Goal: Transaction & Acquisition: Obtain resource

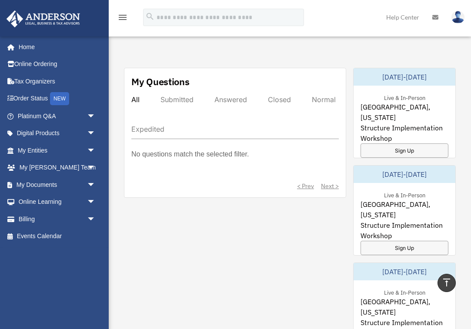
scroll to position [469, 0]
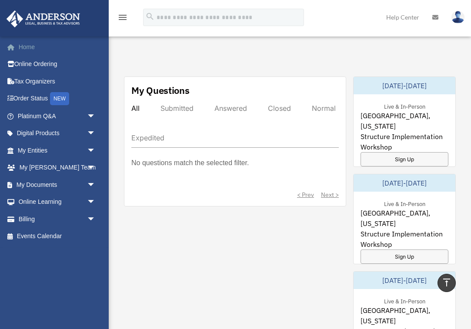
click at [30, 49] on link "Home" at bounding box center [57, 46] width 103 height 17
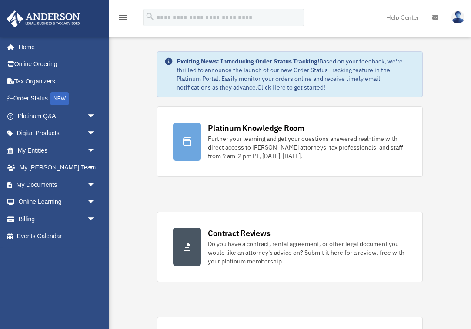
click at [124, 17] on icon "menu" at bounding box center [122, 17] width 10 height 10
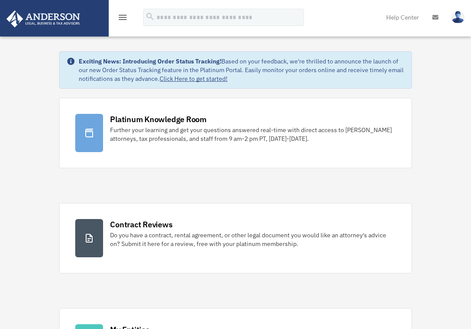
click at [124, 17] on icon "menu" at bounding box center [122, 17] width 10 height 10
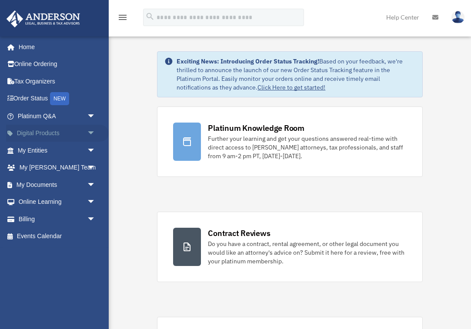
click at [93, 132] on span "arrow_drop_down" at bounding box center [95, 134] width 17 height 18
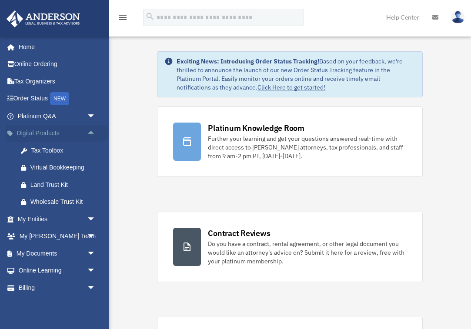
click at [93, 132] on span "arrow_drop_up" at bounding box center [95, 134] width 17 height 18
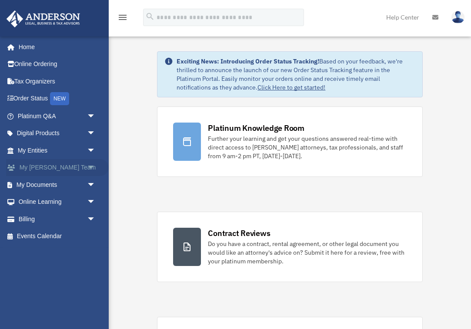
click at [91, 166] on span "arrow_drop_down" at bounding box center [95, 168] width 17 height 18
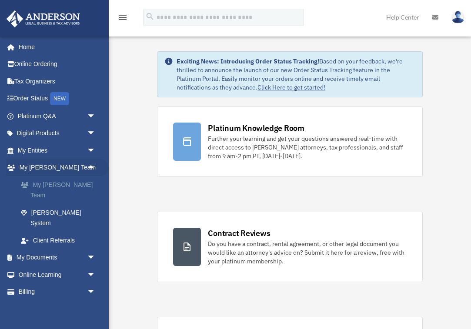
click at [66, 182] on link "My [PERSON_NAME] Team" at bounding box center [60, 190] width 97 height 28
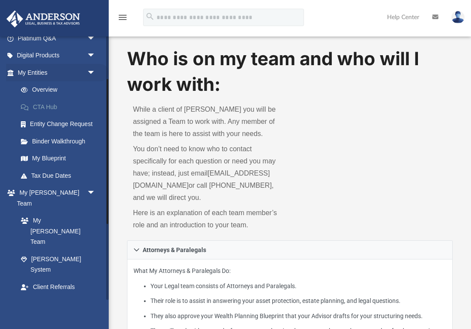
scroll to position [78, 0]
click at [91, 70] on span "arrow_drop_down" at bounding box center [95, 73] width 17 height 18
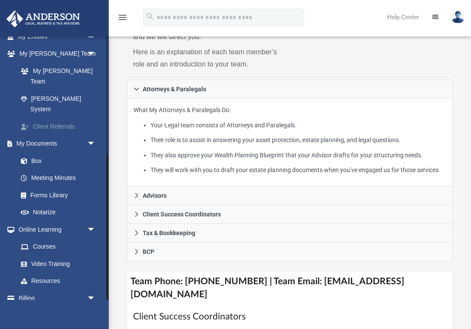
scroll to position [161, 0]
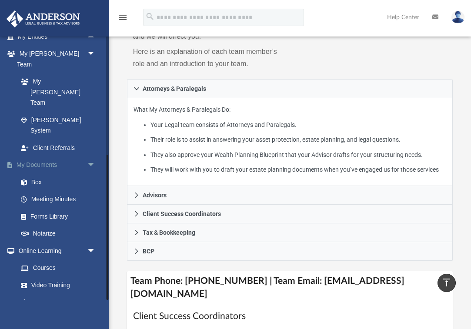
click at [94, 157] on span "arrow_drop_down" at bounding box center [95, 166] width 17 height 18
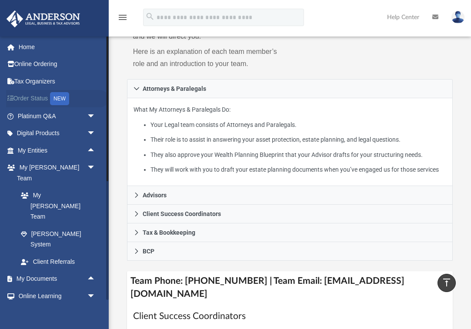
scroll to position [0, 0]
click at [88, 145] on span "arrow_drop_up" at bounding box center [95, 151] width 17 height 18
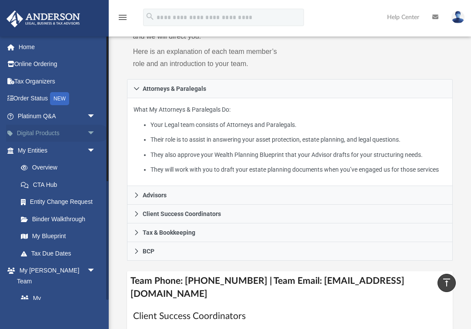
click at [92, 128] on span "arrow_drop_down" at bounding box center [95, 134] width 17 height 18
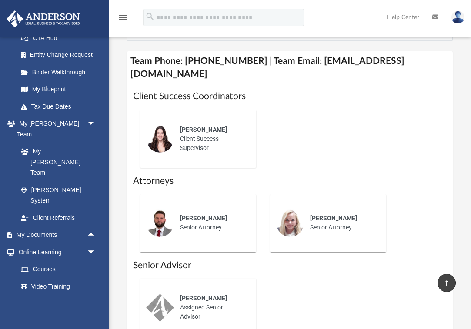
scroll to position [382, 0]
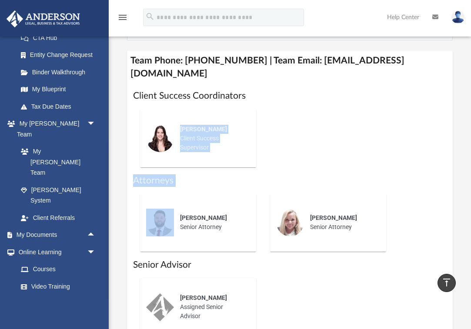
drag, startPoint x: 190, startPoint y: 208, endPoint x: 183, endPoint y: 116, distance: 93.0
click at [183, 114] on div "Client Success Coordinators Jennie Wilson Client Success Supervisor Attorneys C…" at bounding box center [290, 217] width 314 height 254
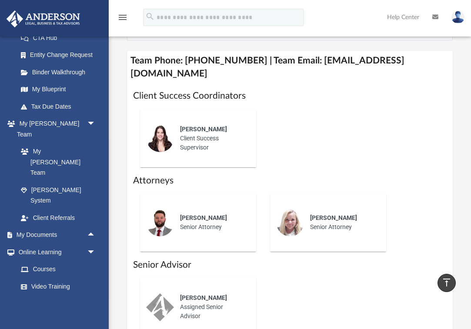
click at [418, 109] on div "Jennie Wilson Client Success Supervisor" at bounding box center [290, 139] width 314 height 72
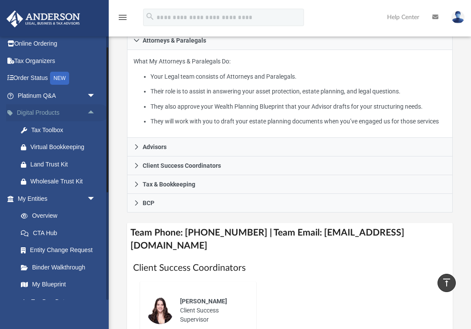
scroll to position [20, 0]
click at [88, 94] on span "arrow_drop_down" at bounding box center [95, 96] width 17 height 18
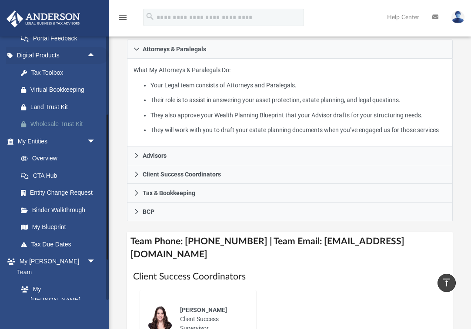
scroll to position [201, 0]
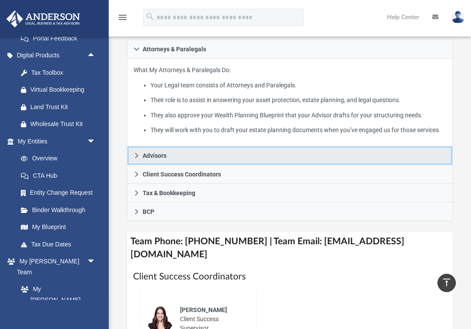
click at [155, 159] on span "Advisors" at bounding box center [155, 156] width 24 height 6
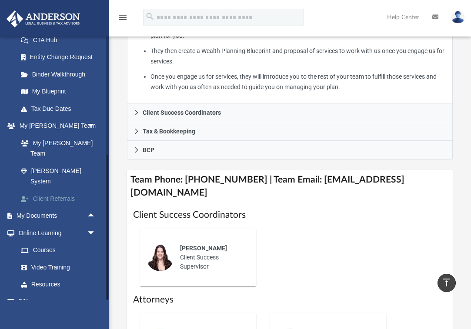
scroll to position [400, 0]
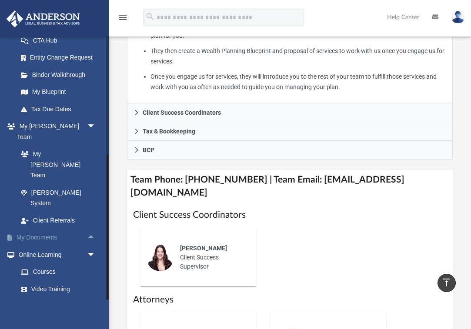
click at [94, 229] on span "arrow_drop_up" at bounding box center [95, 238] width 17 height 18
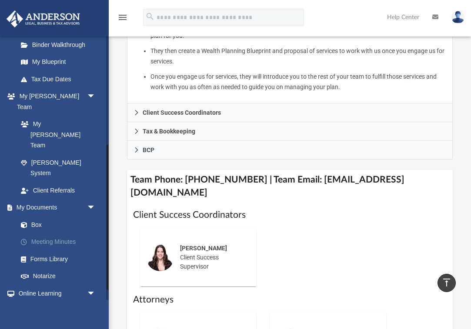
scroll to position [440, 0]
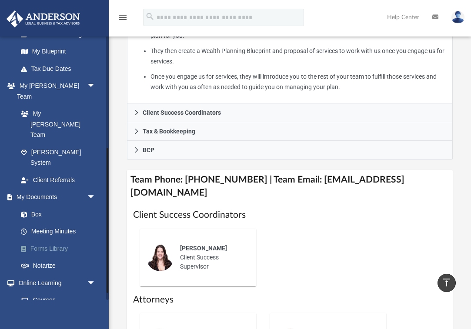
click at [55, 240] on link "Forms Library" at bounding box center [60, 248] width 97 height 17
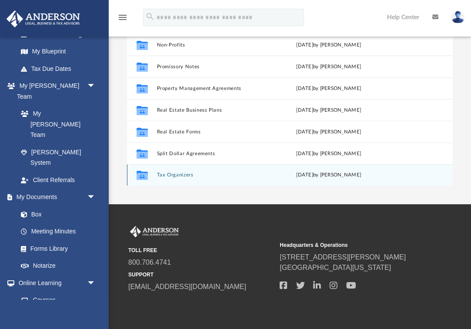
scroll to position [472, 0]
click at [178, 175] on button "Tax Organizers" at bounding box center [213, 175] width 112 height 6
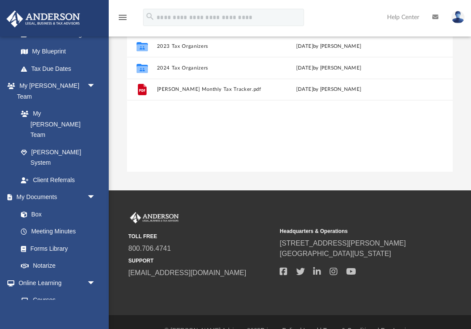
scroll to position [121, 0]
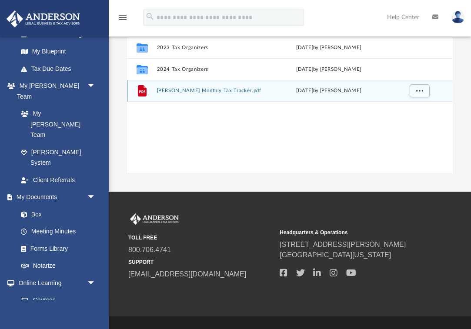
click at [176, 92] on button "Anderson Monthly Tax Tracker.pdf" at bounding box center [213, 91] width 112 height 6
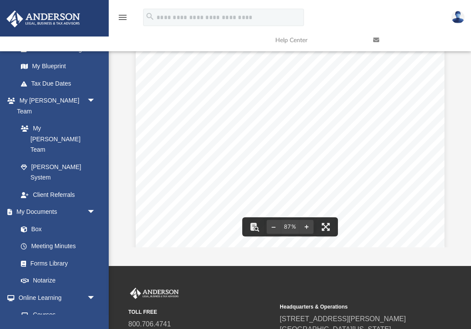
scroll to position [5, 0]
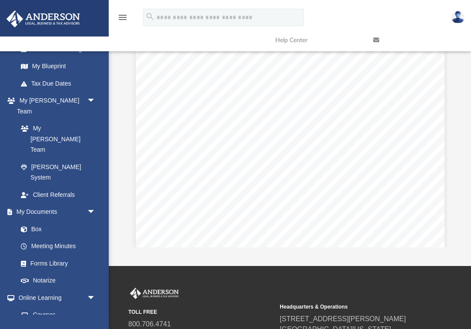
click at [116, 146] on div "Forms Library Tax Organizers Name Modified Collaborated Folder 2021 Tax Organiz…" at bounding box center [290, 124] width 363 height 248
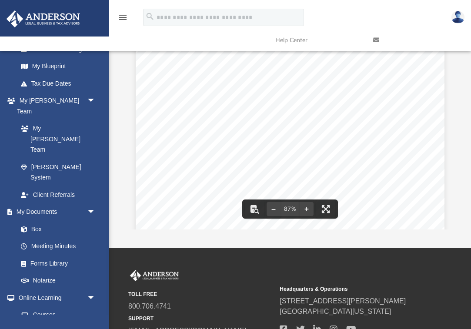
scroll to position [179, 0]
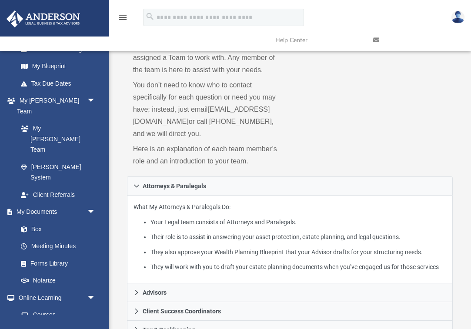
scroll to position [305, 0]
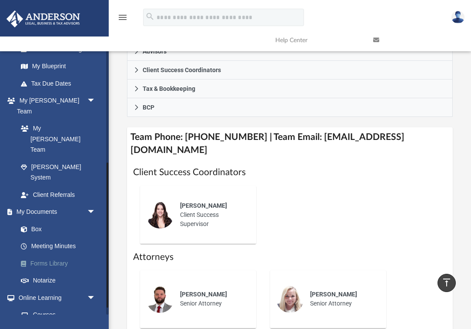
click at [63, 255] on link "Forms Library" at bounding box center [60, 263] width 97 height 17
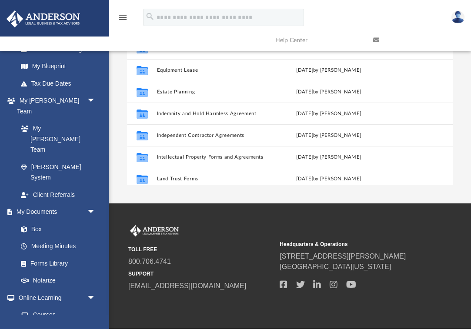
scroll to position [207, 0]
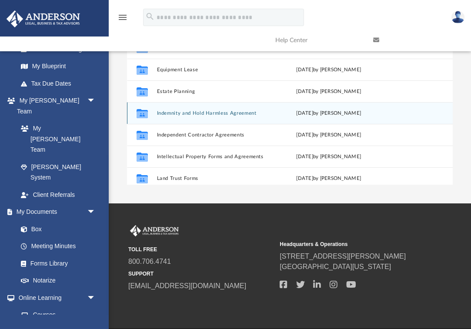
click at [190, 114] on button "Indemnity and Hold Harmless Agreement" at bounding box center [213, 114] width 112 height 6
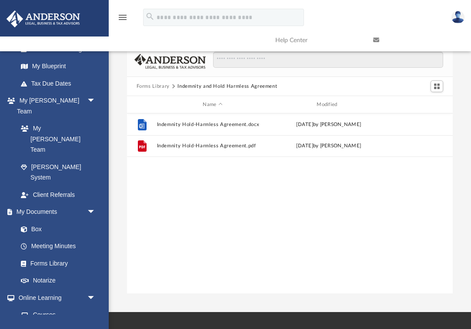
scroll to position [0, 0]
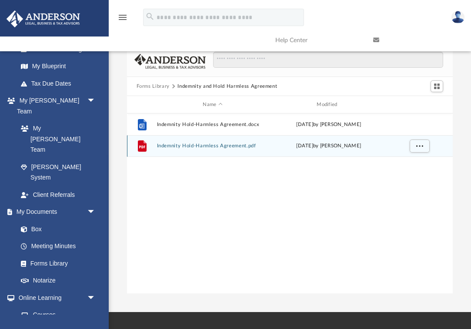
click at [223, 145] on button "Indemnity Hold-Harmless Agreement.pdf" at bounding box center [213, 146] width 112 height 6
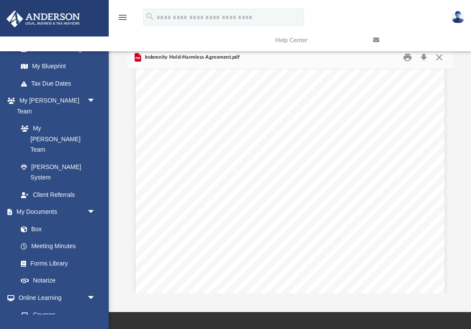
scroll to position [6, 0]
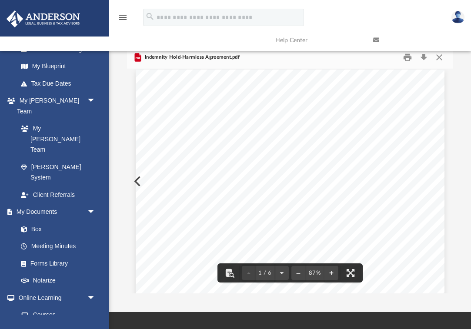
click at [439, 57] on link at bounding box center [416, 40] width 98 height 34
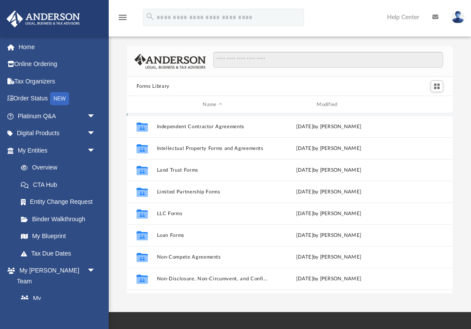
scroll to position [325, 0]
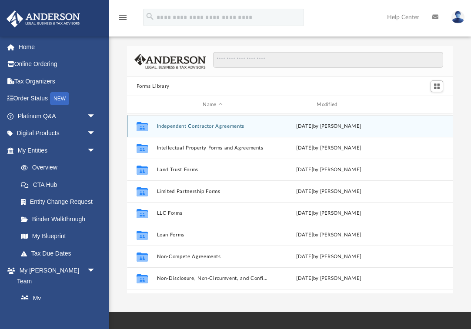
click at [220, 126] on button "Independent Contractor Agreements" at bounding box center [213, 127] width 112 height 6
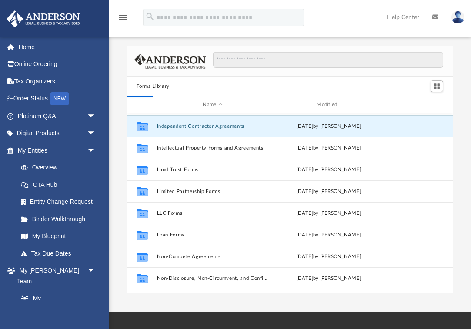
scroll to position [0, 0]
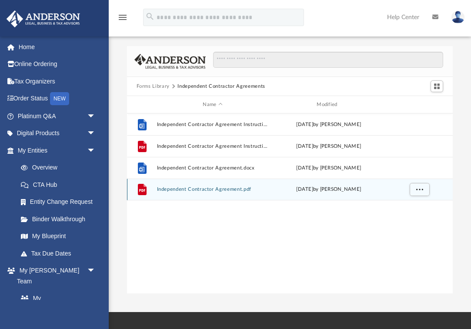
click at [217, 191] on button "Independent Contractor Agreement.pdf" at bounding box center [213, 190] width 112 height 6
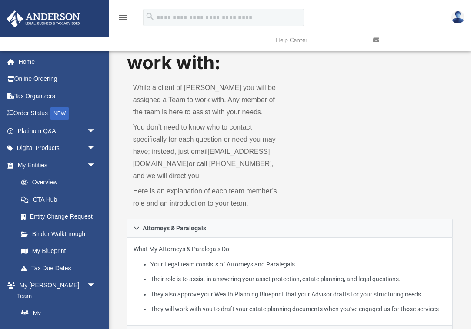
scroll to position [305, 0]
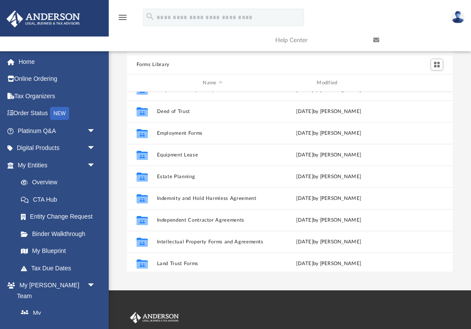
scroll to position [206, 0]
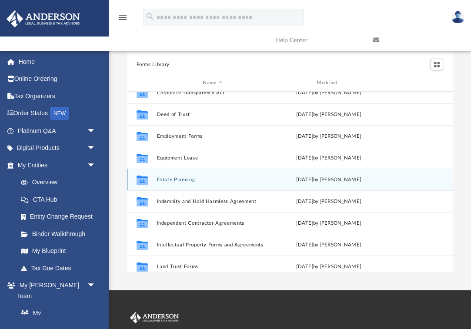
click at [183, 178] on button "Estate Planning" at bounding box center [213, 180] width 112 height 6
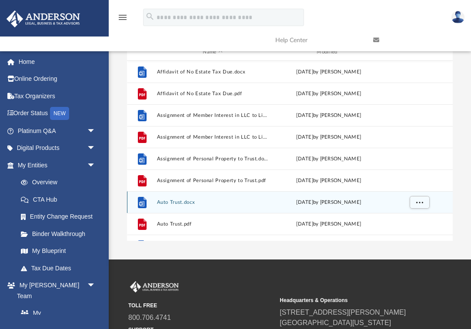
scroll to position [0, 0]
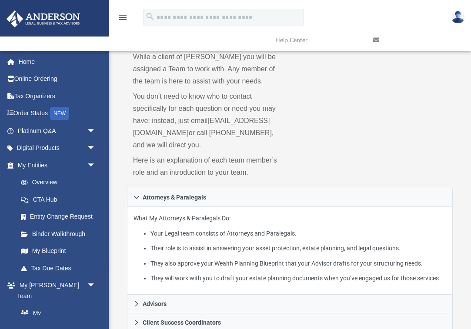
scroll to position [305, 0]
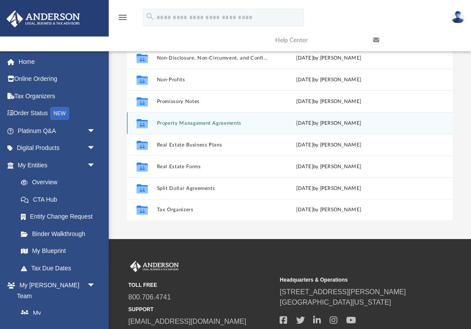
scroll to position [74, 0]
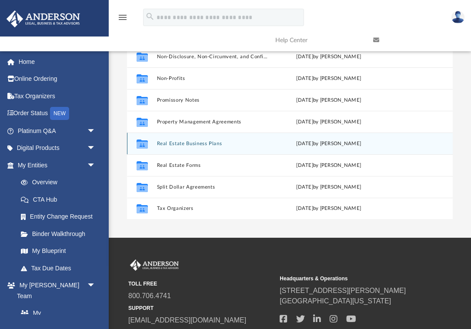
click at [197, 145] on button "Real Estate Business Plans" at bounding box center [213, 144] width 112 height 6
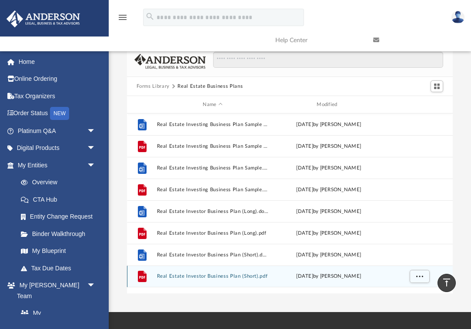
scroll to position [0, 0]
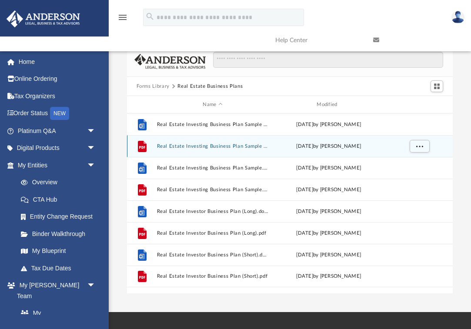
click at [193, 146] on button "Real Estate Investing Business Plan Sample 2.pdf" at bounding box center [213, 147] width 112 height 6
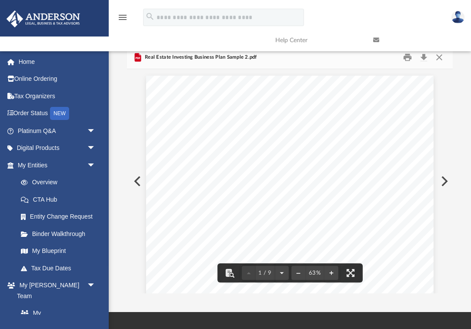
click at [445, 178] on button "Preview" at bounding box center [443, 181] width 19 height 24
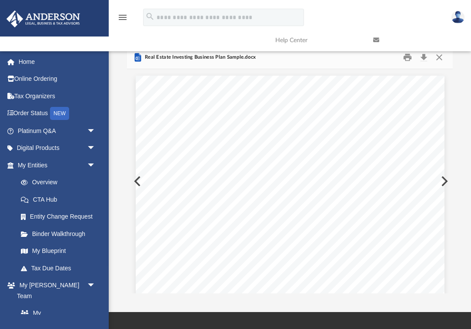
click at [447, 179] on button "Preview" at bounding box center [443, 181] width 19 height 24
